Goal: Complete application form

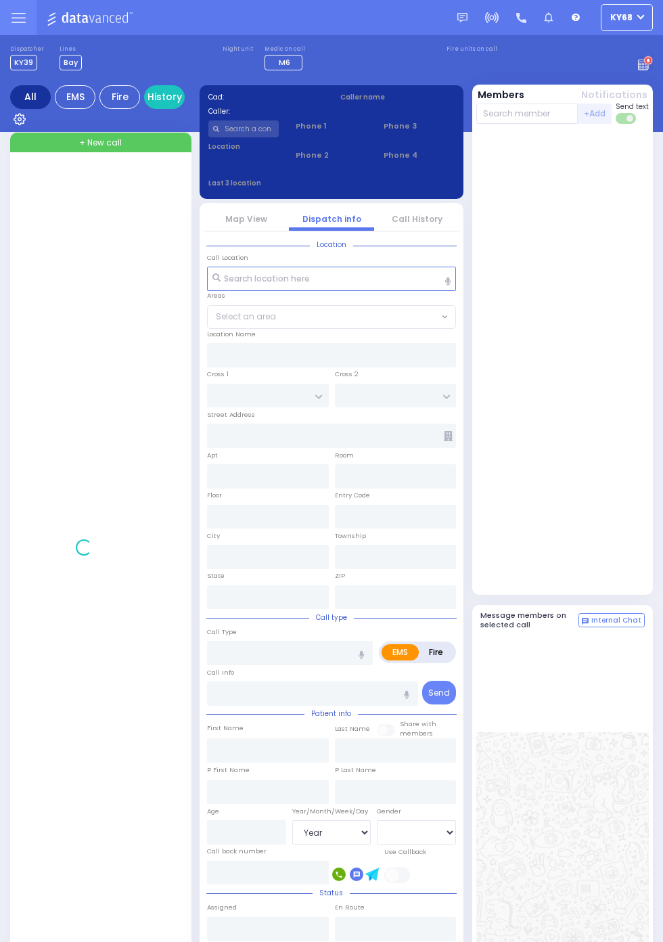
select select "Year"
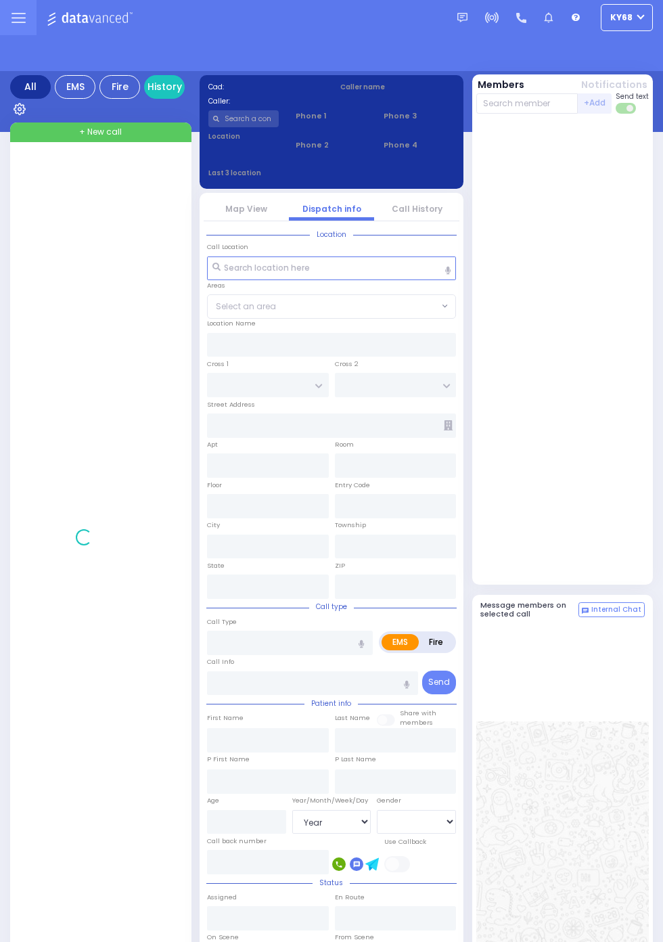
select select "Year"
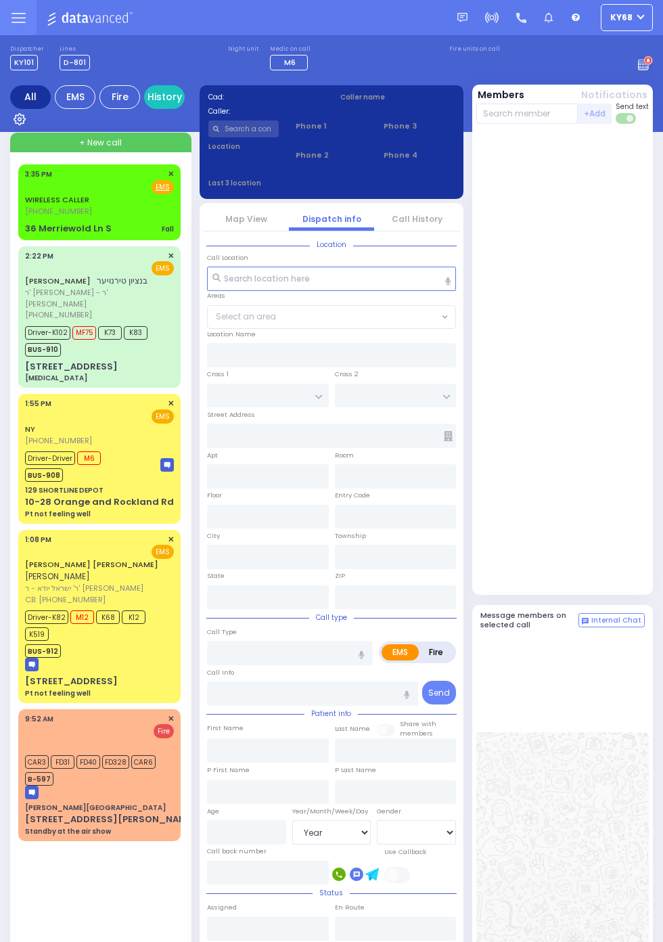
select select "Year"
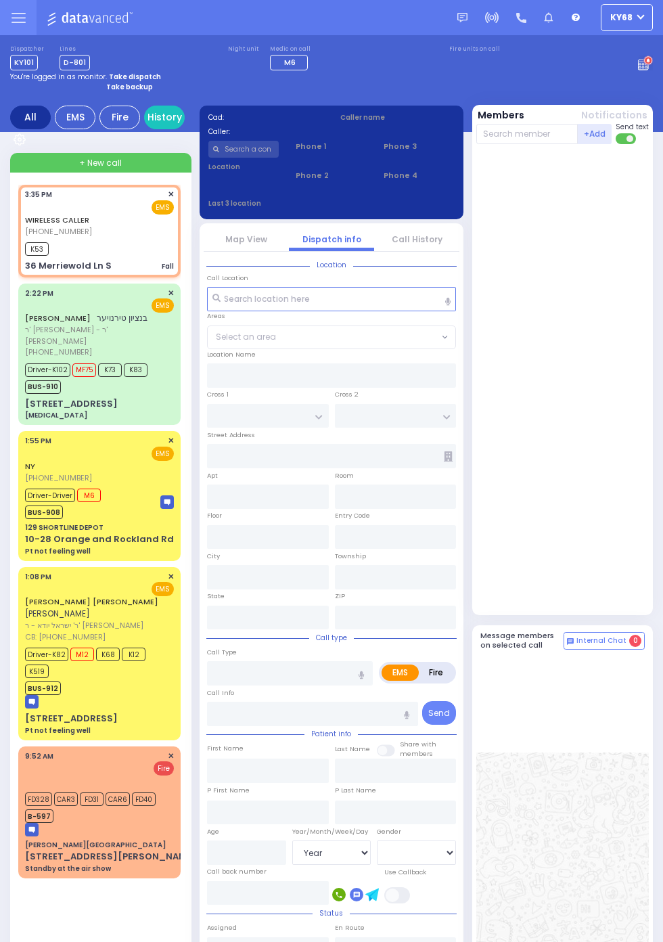
select select
type input "Fall"
radio input "true"
type input "4"
select select "Year"
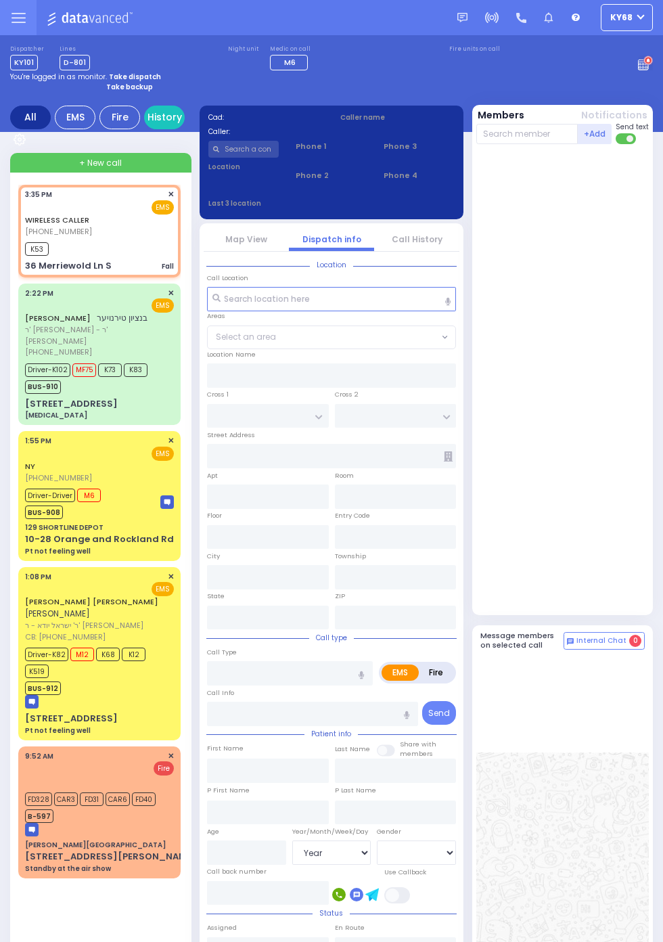
select select "[DEMOGRAPHIC_DATA]"
type input "15:35"
type input "15:37"
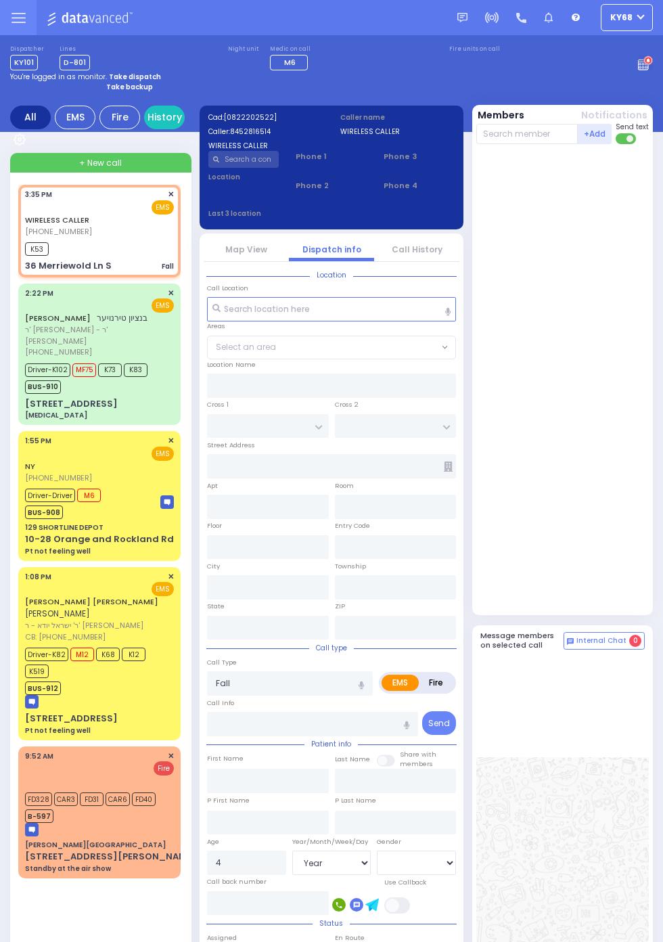
type input "[US_STATE][GEOGRAPHIC_DATA]"
type input "36 Merriewold Ln S"
type input "Monroe"
type input "[US_STATE]"
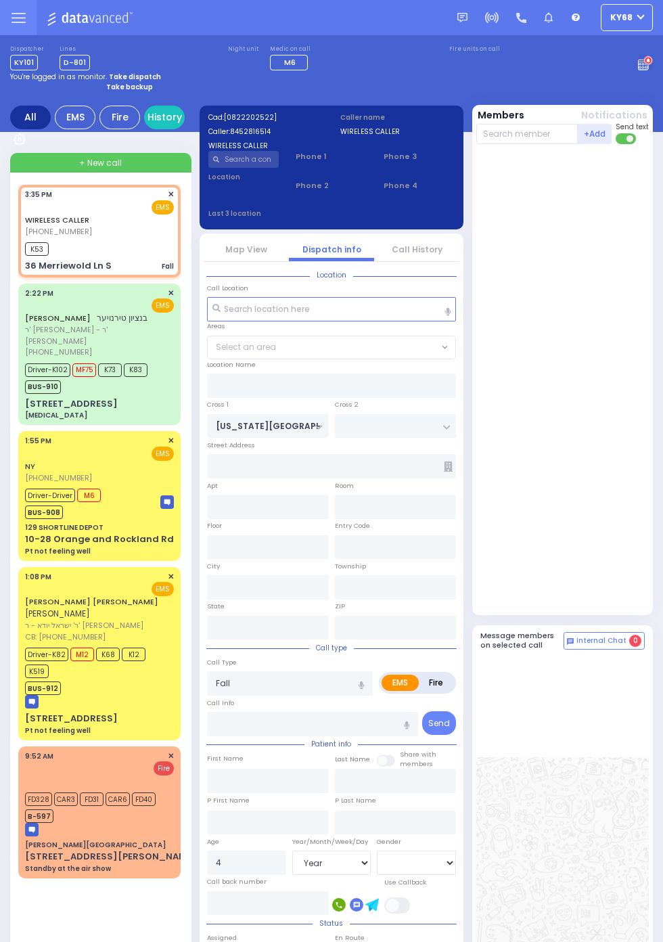
type input "10950"
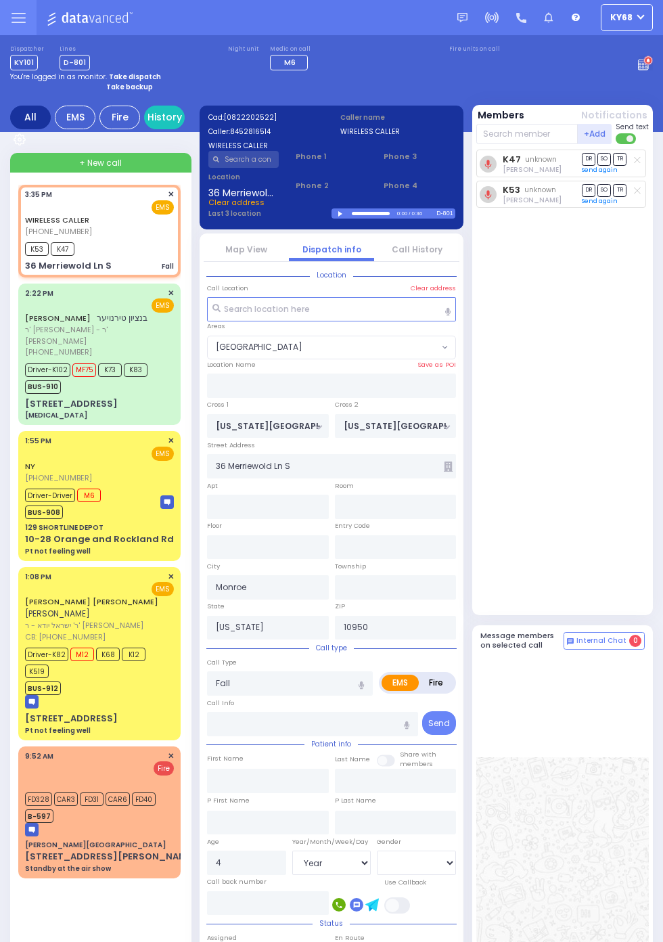
select select "[GEOGRAPHIC_DATA]"
radio input "true"
select select "Year"
select select "[DEMOGRAPHIC_DATA]"
